Goal: Check status: Check status

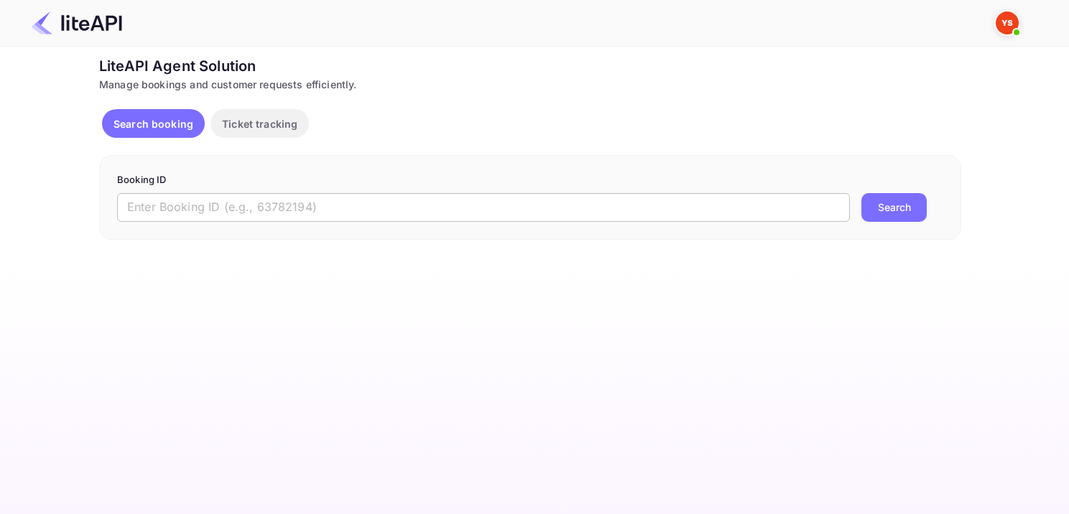
click at [337, 195] on input "text" at bounding box center [483, 207] width 733 height 29
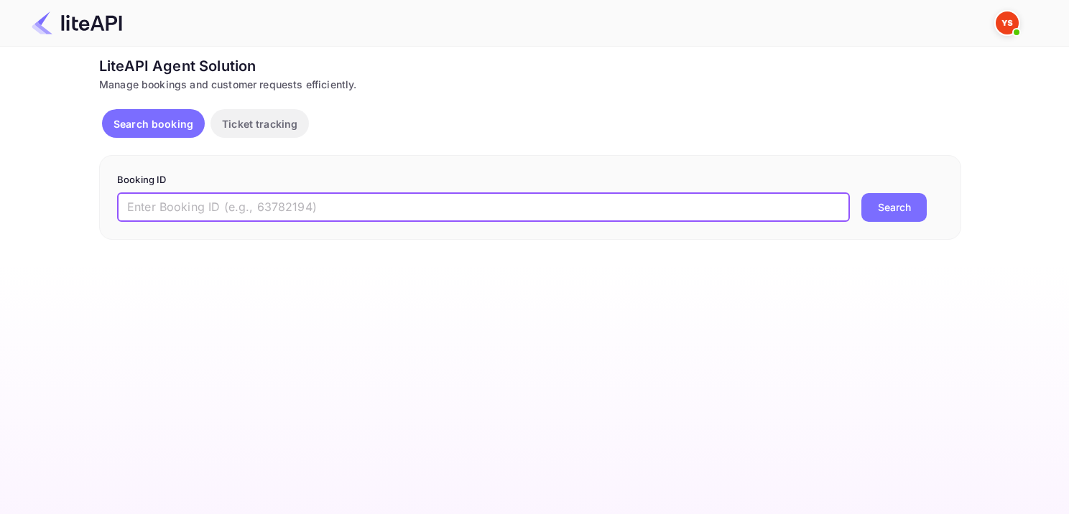
paste input "9195672"
type input "9195672"
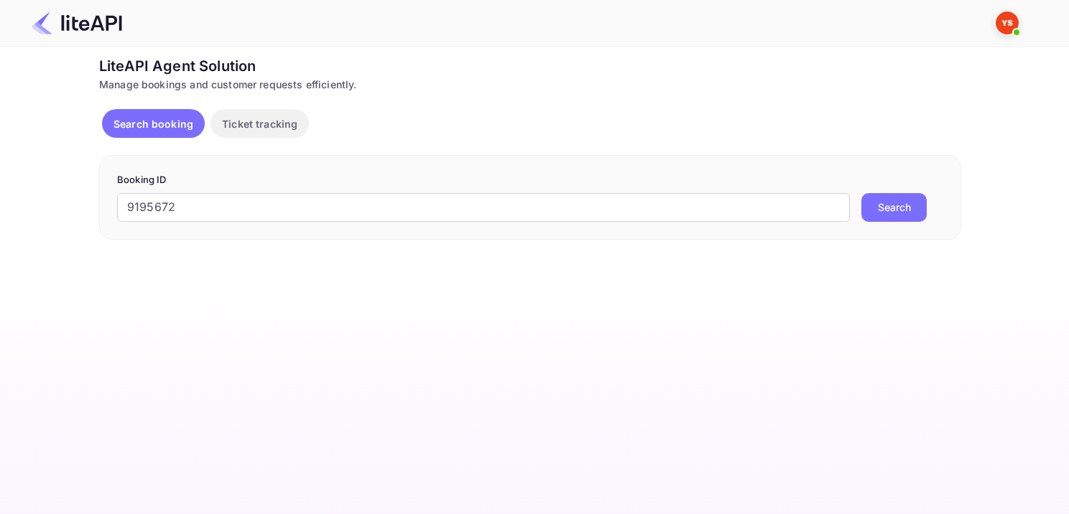
click at [912, 203] on button "Search" at bounding box center [893, 207] width 65 height 29
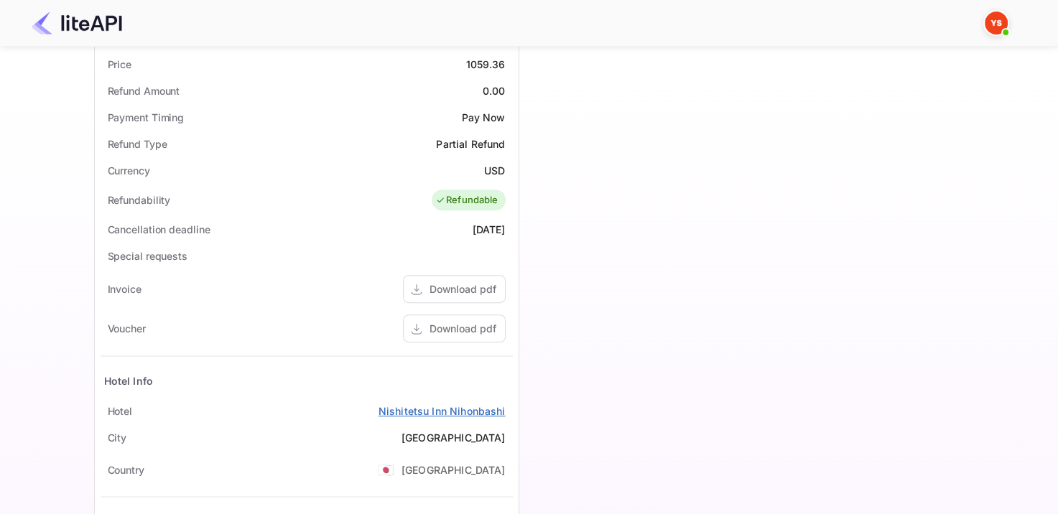
scroll to position [609, 0]
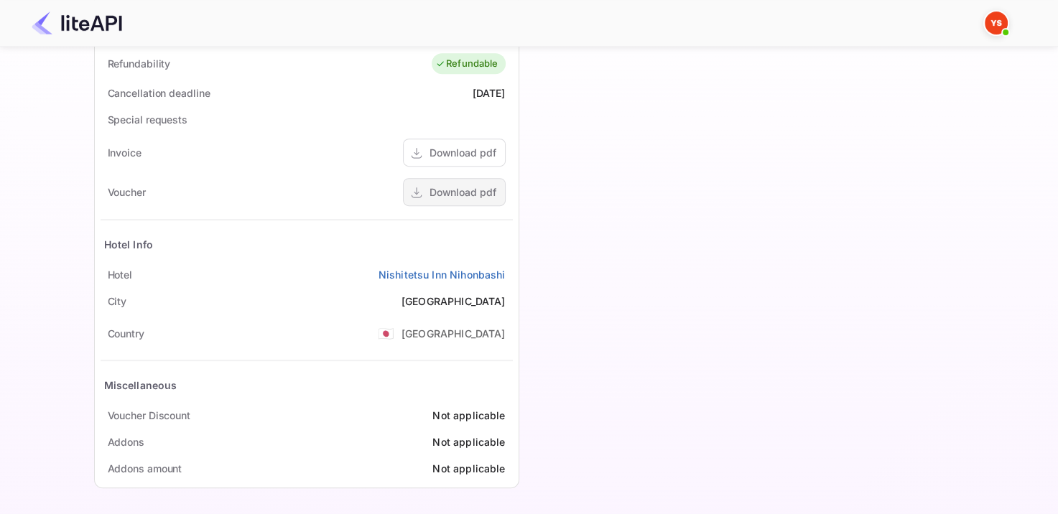
click at [463, 185] on div "Download pdf" at bounding box center [463, 192] width 67 height 15
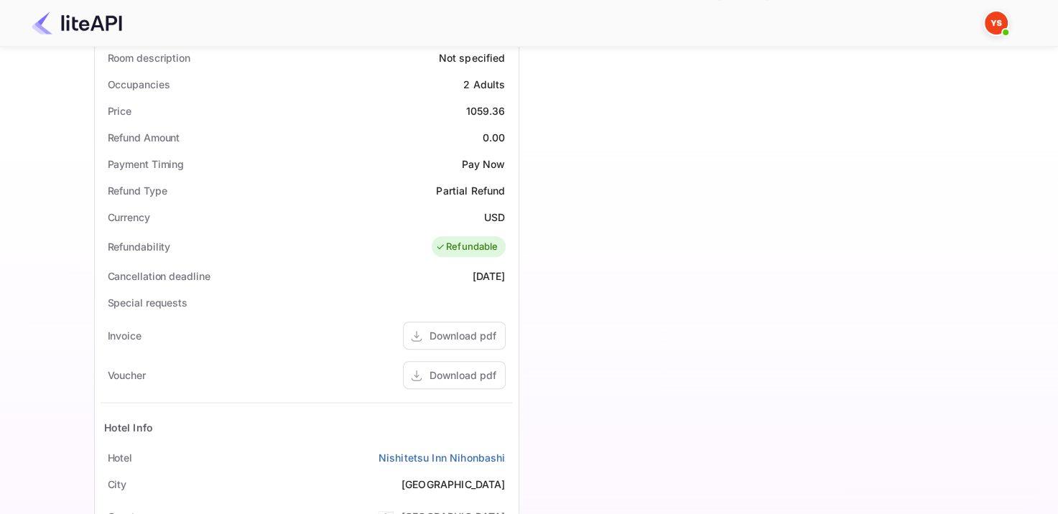
scroll to position [394, 0]
